Goal: Task Accomplishment & Management: Manage account settings

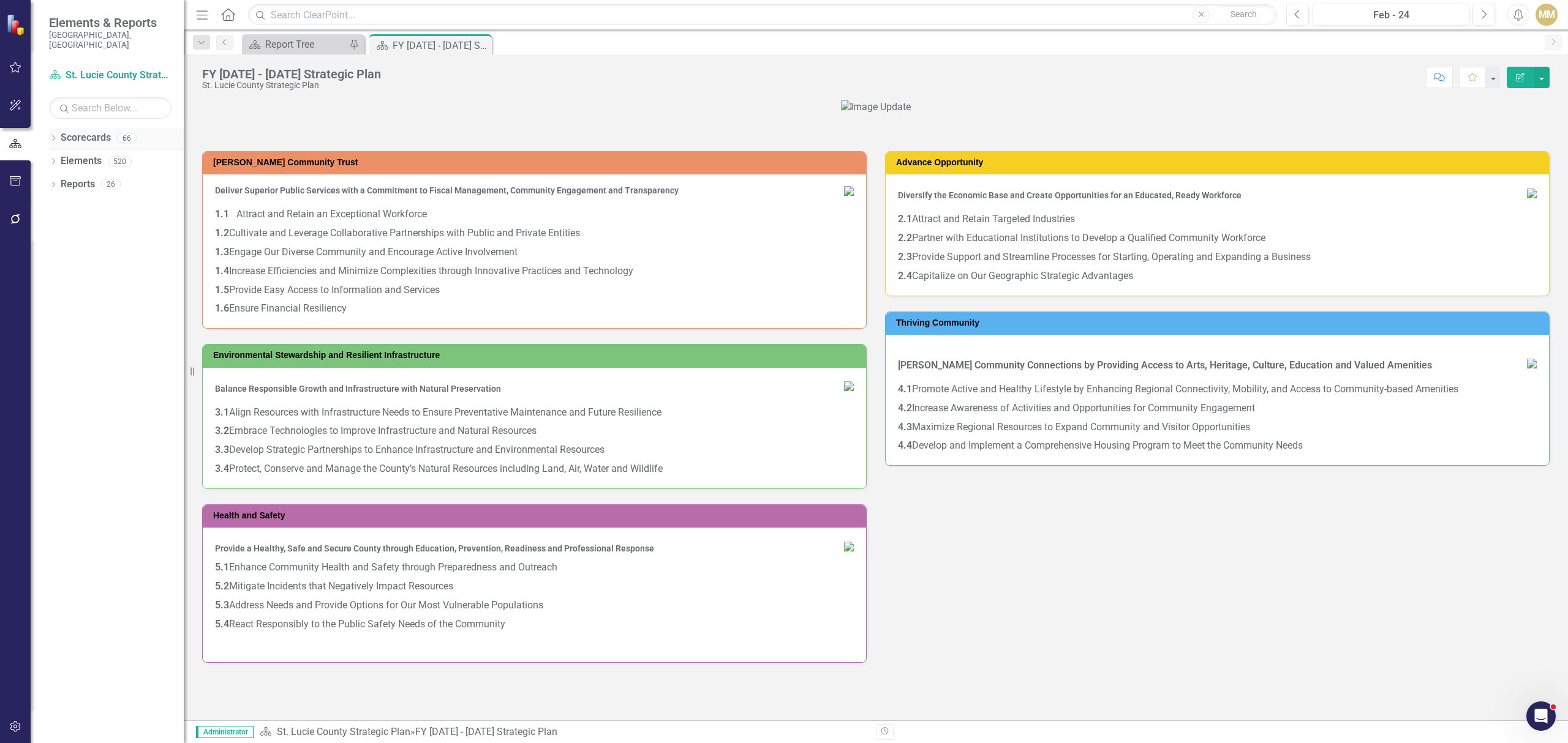
click at [52, 136] on icon "Dropdown" at bounding box center [54, 139] width 9 height 7
click at [60, 158] on icon "Dropdown" at bounding box center [59, 161] width 9 height 7
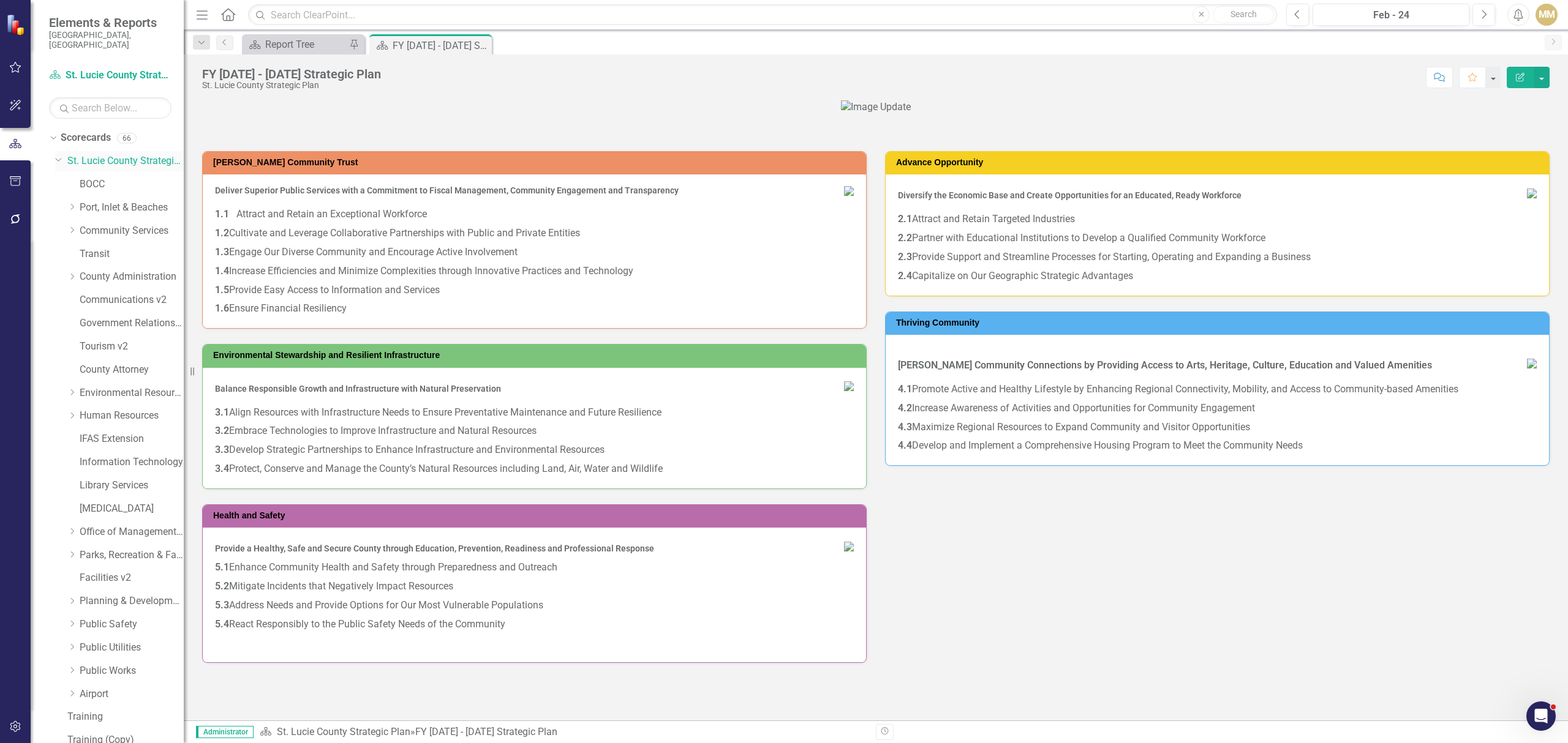
click at [111, 151] on div "Dropdown [GEOGRAPHIC_DATA] Strategic Plan" at bounding box center [119, 161] width 128 height 20
click at [87, 133] on link "Scorecards" at bounding box center [85, 138] width 50 height 14
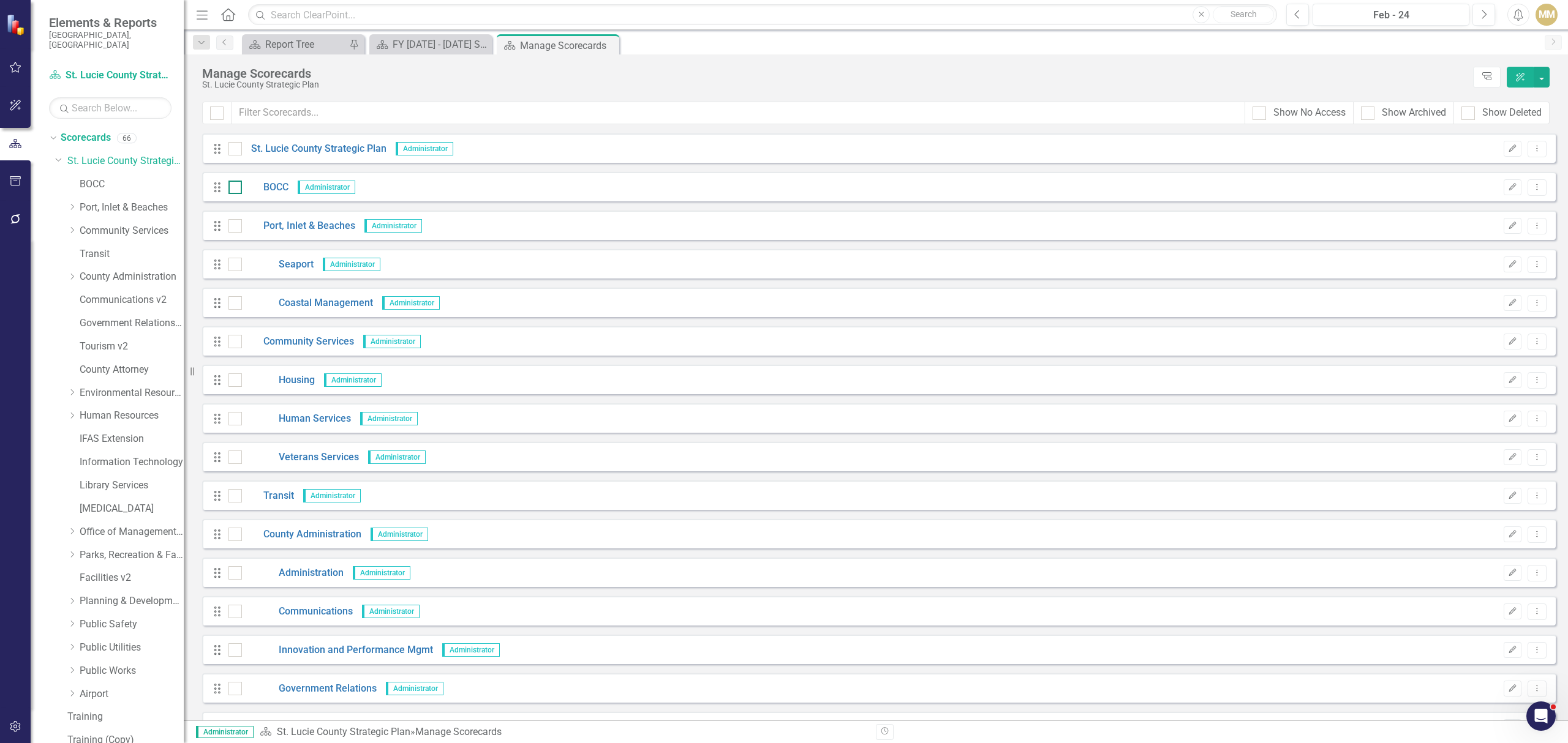
click at [232, 189] on input "checkbox" at bounding box center [232, 184] width 8 height 8
click at [1531, 153] on button "Dropdown Menu" at bounding box center [1537, 149] width 19 height 17
click at [941, 80] on div "St. Lucie County Strategic Plan" at bounding box center [834, 85] width 1264 height 9
click at [1547, 85] on button "button" at bounding box center [1542, 77] width 16 height 21
click at [1212, 69] on div "Manage Scorecards" at bounding box center [834, 73] width 1264 height 14
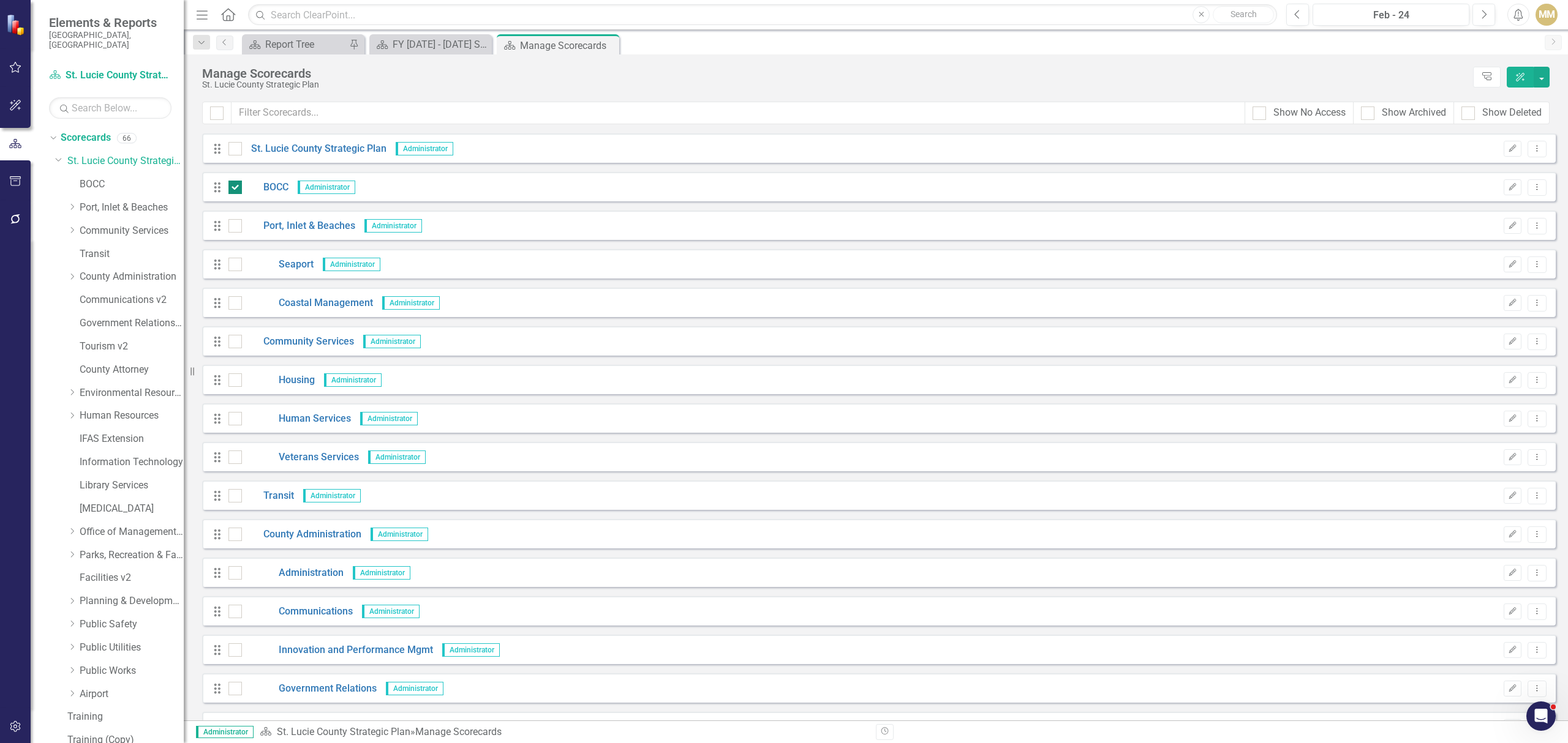
click at [235, 185] on input "checkbox" at bounding box center [232, 184] width 8 height 8
drag, startPoint x: 254, startPoint y: 187, endPoint x: 213, endPoint y: 191, distance: 41.2
click at [213, 191] on icon "Drag" at bounding box center [218, 187] width 16 height 12
click at [214, 190] on icon "Drag" at bounding box center [218, 187] width 16 height 12
click at [214, 189] on icon "Drag" at bounding box center [218, 187] width 16 height 12
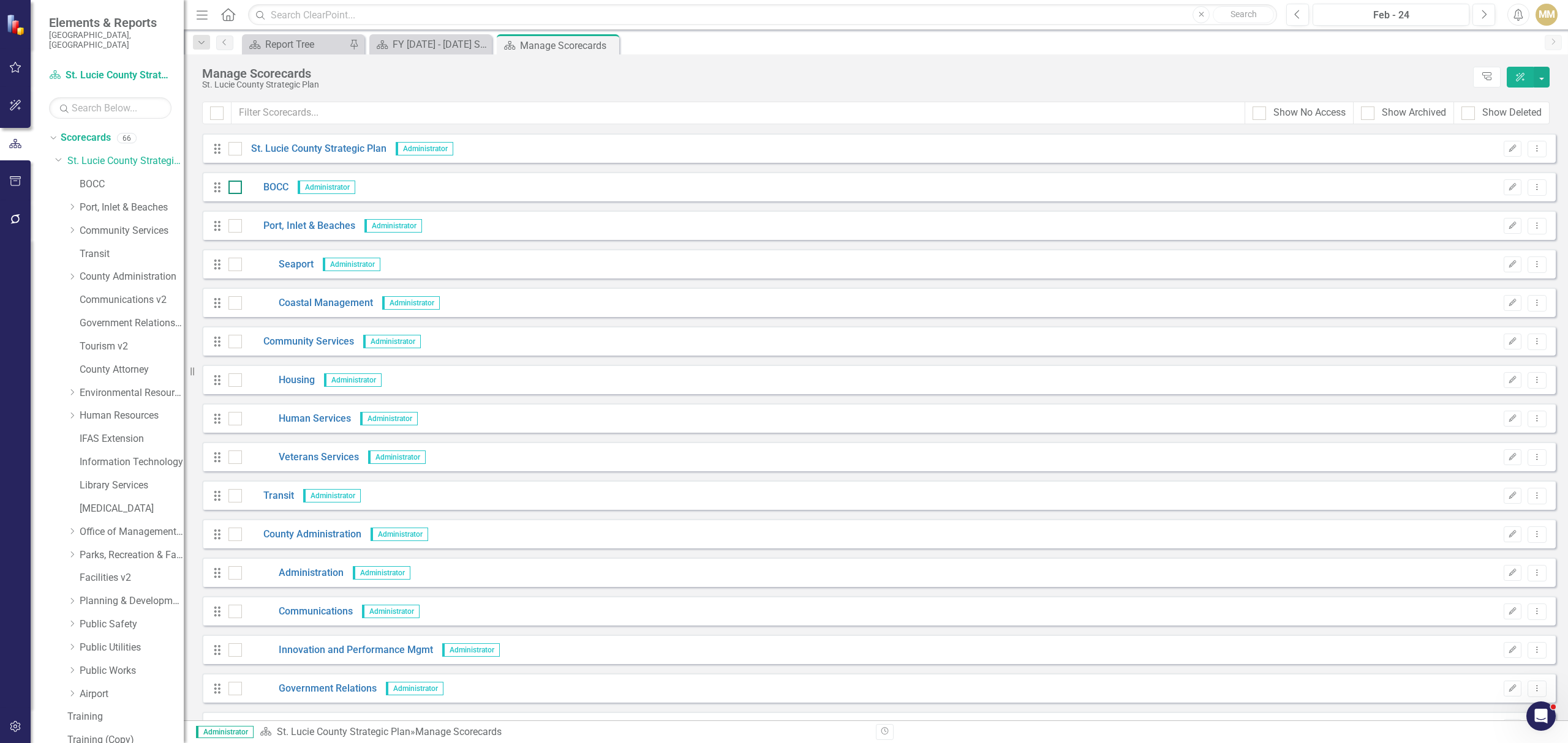
click at [232, 182] on input "checkbox" at bounding box center [232, 184] width 8 height 8
click at [1532, 190] on icon "Dropdown Menu" at bounding box center [1537, 187] width 11 height 8
click at [1216, 73] on div "Manage Scorecards" at bounding box center [834, 73] width 1264 height 14
click at [234, 194] on div at bounding box center [236, 187] width 14 height 14
click at [234, 189] on input "checkbox" at bounding box center [232, 184] width 8 height 8
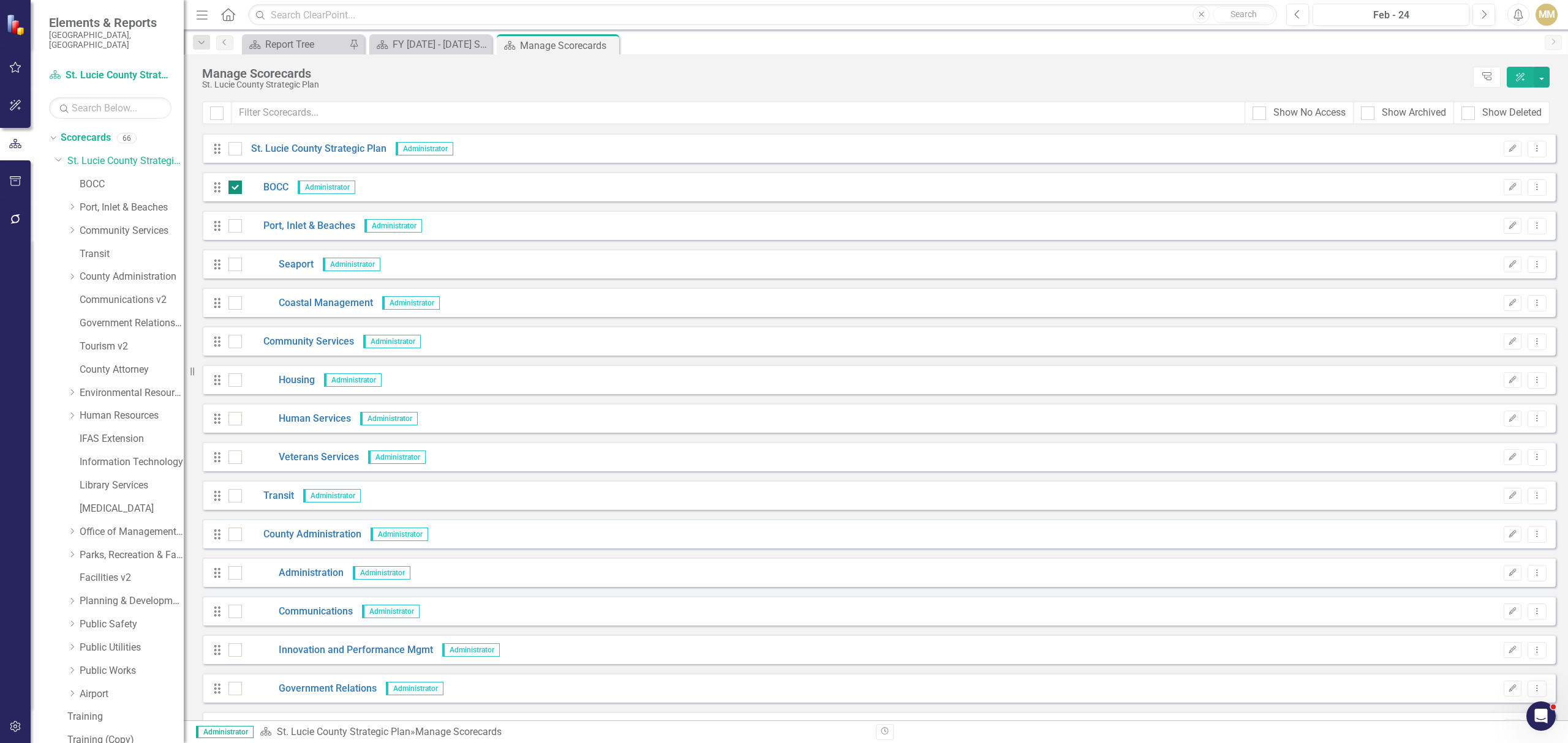
checkbox input "false"
